Goal: Transaction & Acquisition: Purchase product/service

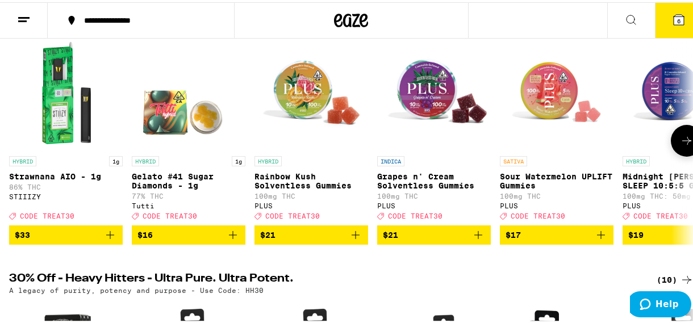
click at [680, 139] on icon at bounding box center [687, 139] width 14 height 14
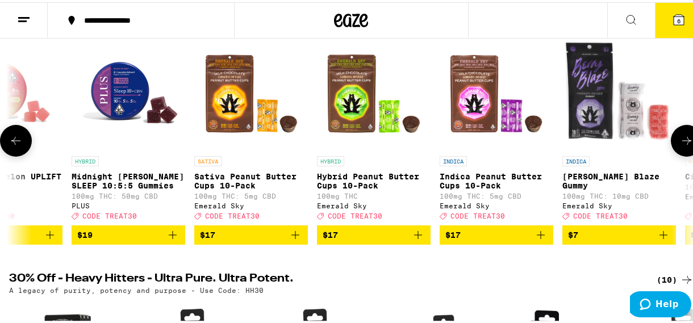
click at [680, 139] on icon at bounding box center [687, 139] width 14 height 14
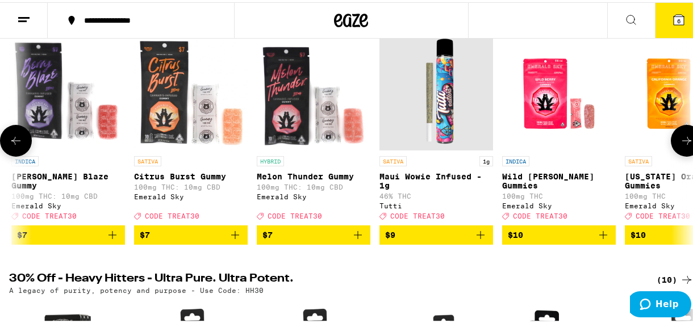
click at [680, 139] on icon at bounding box center [687, 139] width 14 height 14
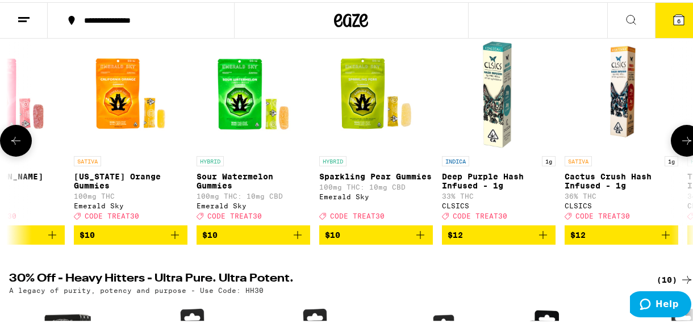
click at [680, 139] on icon at bounding box center [687, 139] width 14 height 14
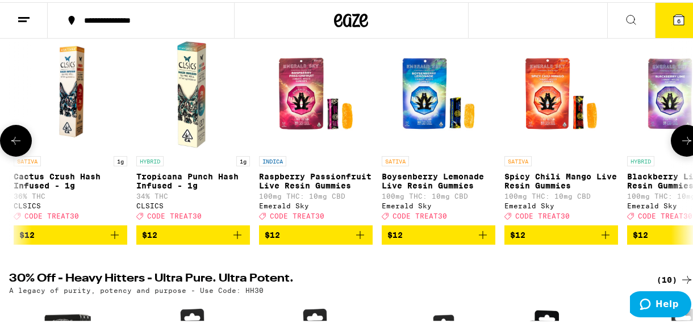
click at [680, 139] on icon at bounding box center [687, 139] width 14 height 14
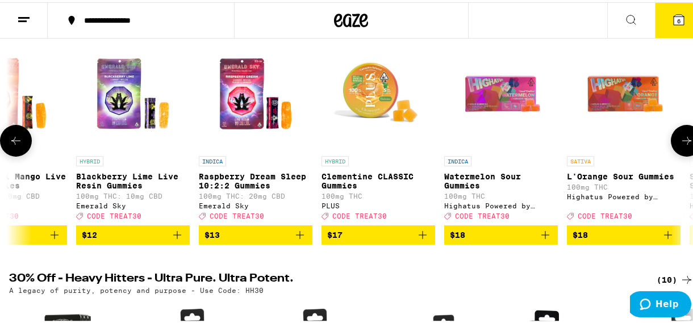
click at [680, 139] on icon at bounding box center [687, 139] width 14 height 14
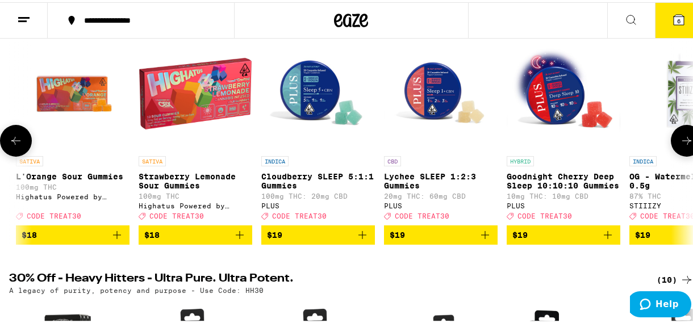
click at [680, 139] on icon at bounding box center [687, 139] width 14 height 14
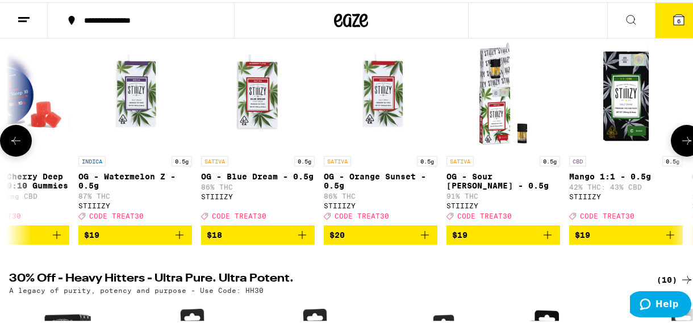
click at [680, 139] on icon at bounding box center [687, 139] width 14 height 14
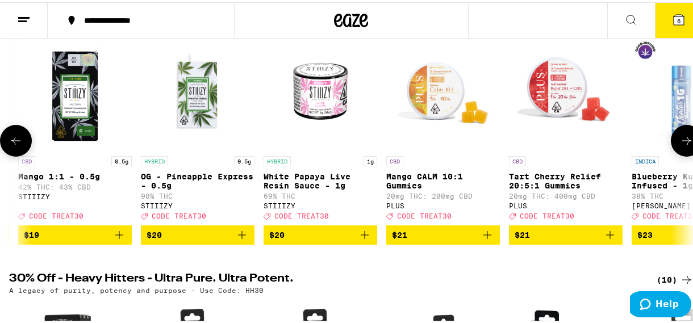
click at [680, 139] on icon at bounding box center [687, 139] width 14 height 14
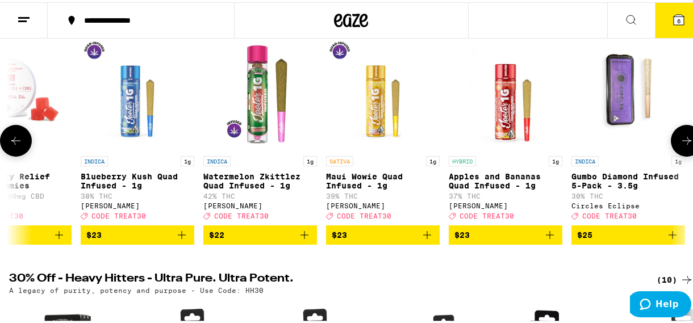
click at [680, 139] on icon at bounding box center [687, 139] width 14 height 14
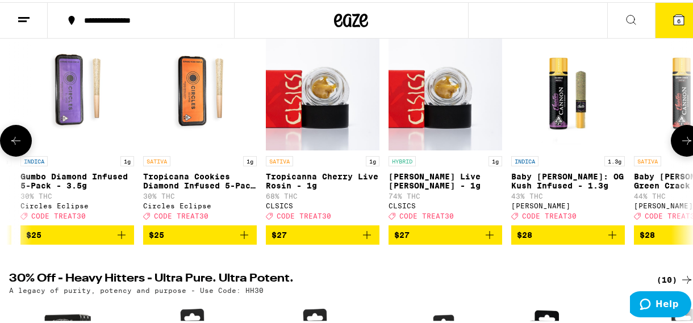
click at [680, 139] on icon at bounding box center [687, 139] width 14 height 14
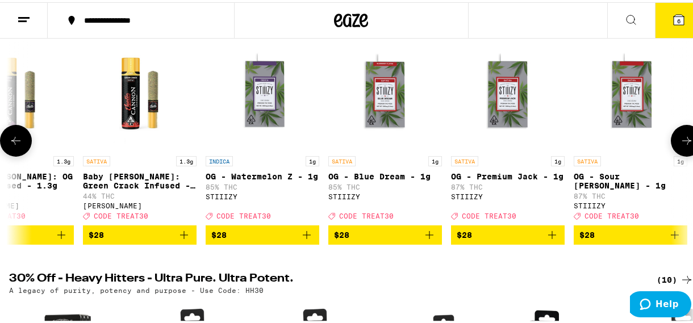
click at [680, 139] on icon at bounding box center [687, 139] width 14 height 14
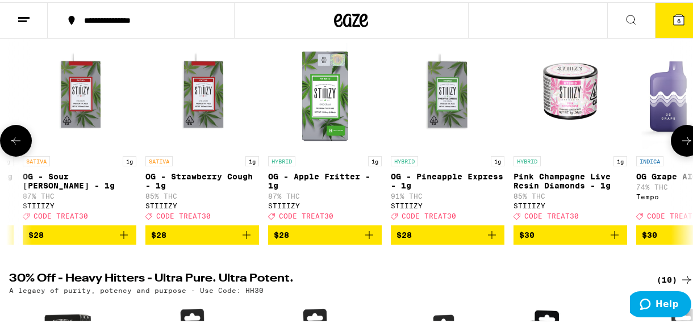
click at [680, 139] on icon at bounding box center [687, 139] width 14 height 14
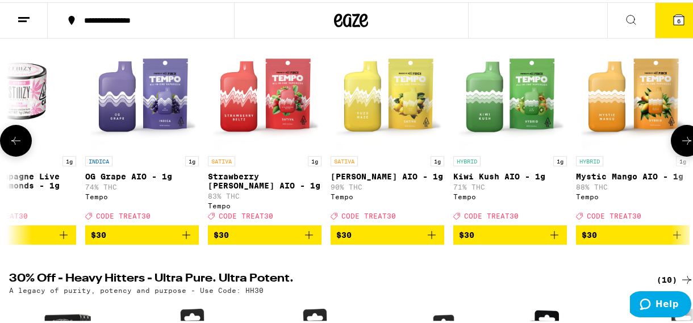
click at [680, 139] on icon at bounding box center [687, 139] width 14 height 14
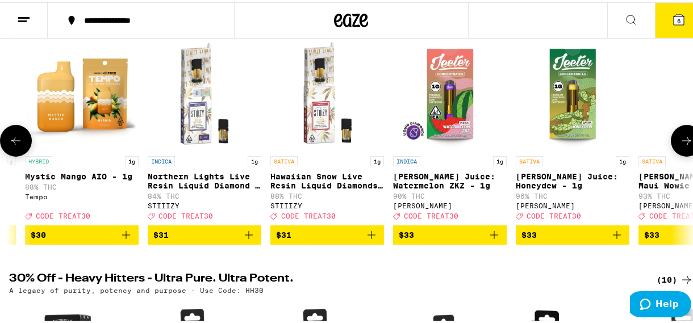
click at [680, 139] on icon at bounding box center [687, 139] width 14 height 14
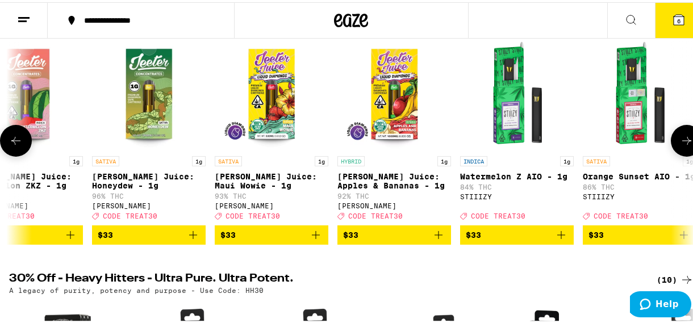
scroll to position [0, 8269]
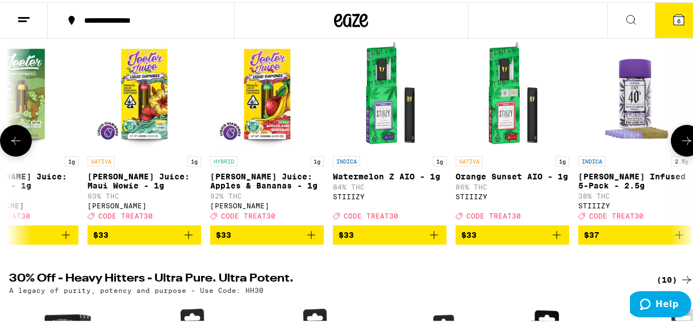
click at [680, 139] on icon at bounding box center [687, 139] width 14 height 14
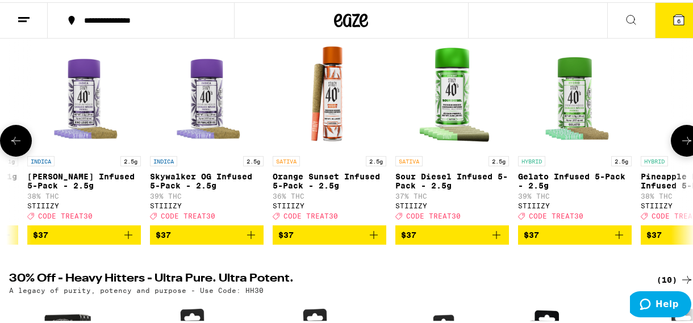
click at [680, 139] on icon at bounding box center [687, 139] width 14 height 14
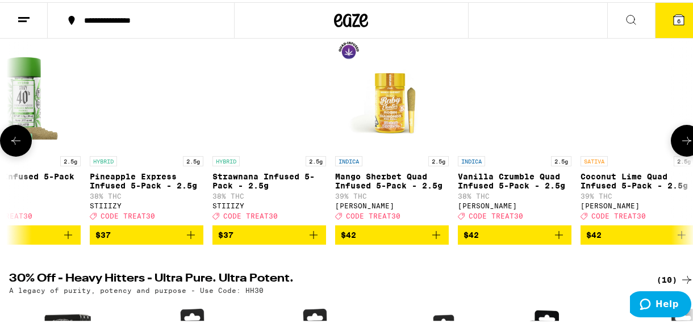
click at [680, 139] on icon at bounding box center [687, 139] width 14 height 14
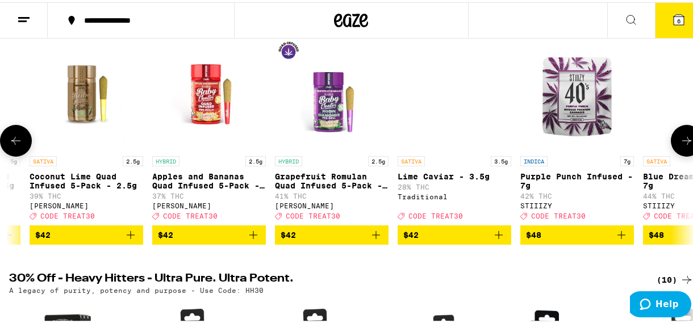
click at [680, 139] on icon at bounding box center [687, 139] width 14 height 14
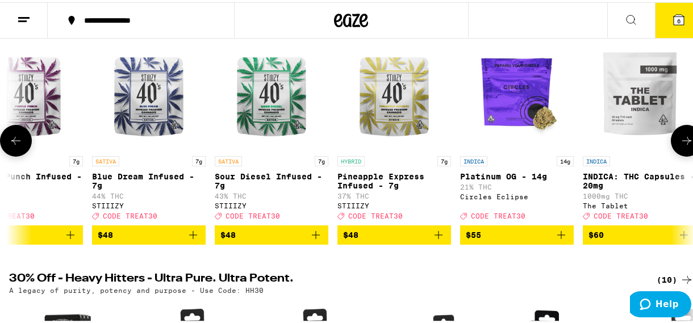
click at [680, 139] on icon at bounding box center [687, 139] width 14 height 14
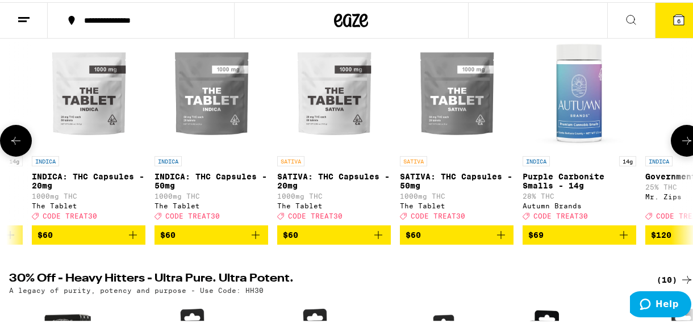
click at [680, 139] on icon at bounding box center [687, 139] width 14 height 14
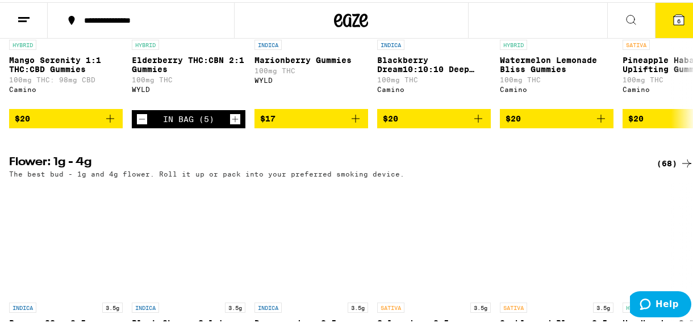
scroll to position [1064, 0]
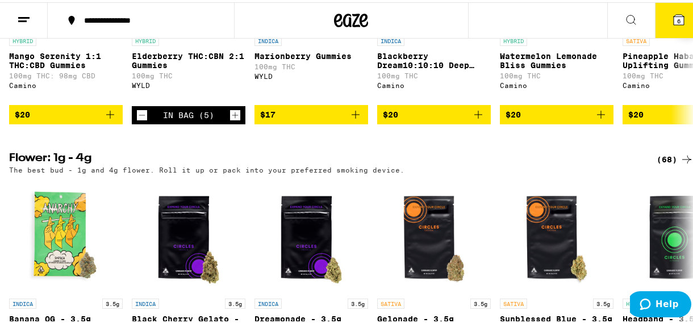
click at [355, 119] on icon "Add to bag" at bounding box center [356, 113] width 14 height 14
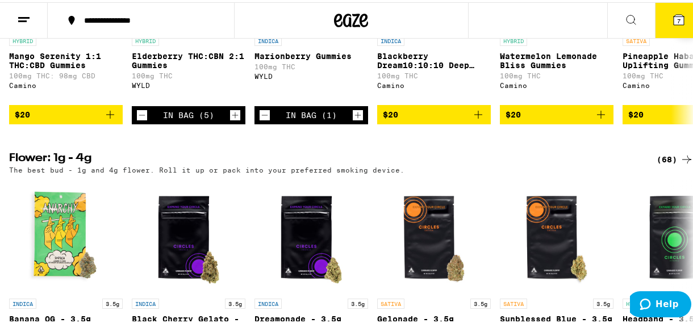
click at [355, 120] on icon "Increment" at bounding box center [358, 113] width 10 height 14
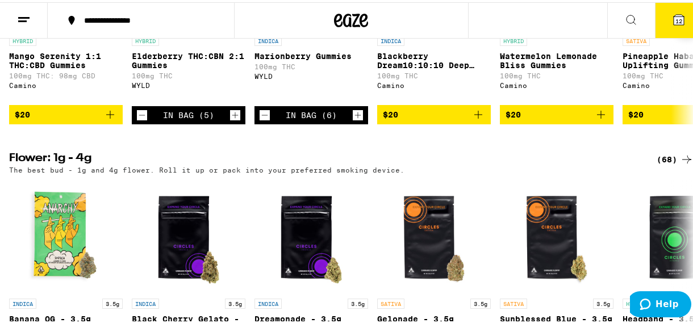
click at [355, 120] on icon "Increment" at bounding box center [358, 113] width 10 height 14
